Goal: Transaction & Acquisition: Purchase product/service

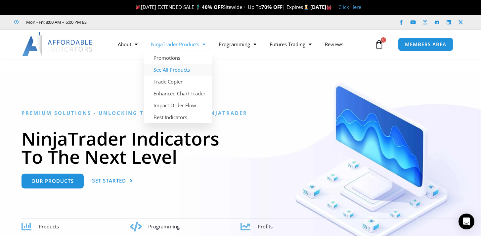
click at [179, 72] on link "See All Products" at bounding box center [178, 70] width 68 height 12
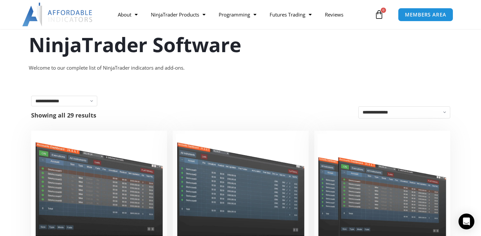
scroll to position [30, 0]
